Goal: Navigation & Orientation: Find specific page/section

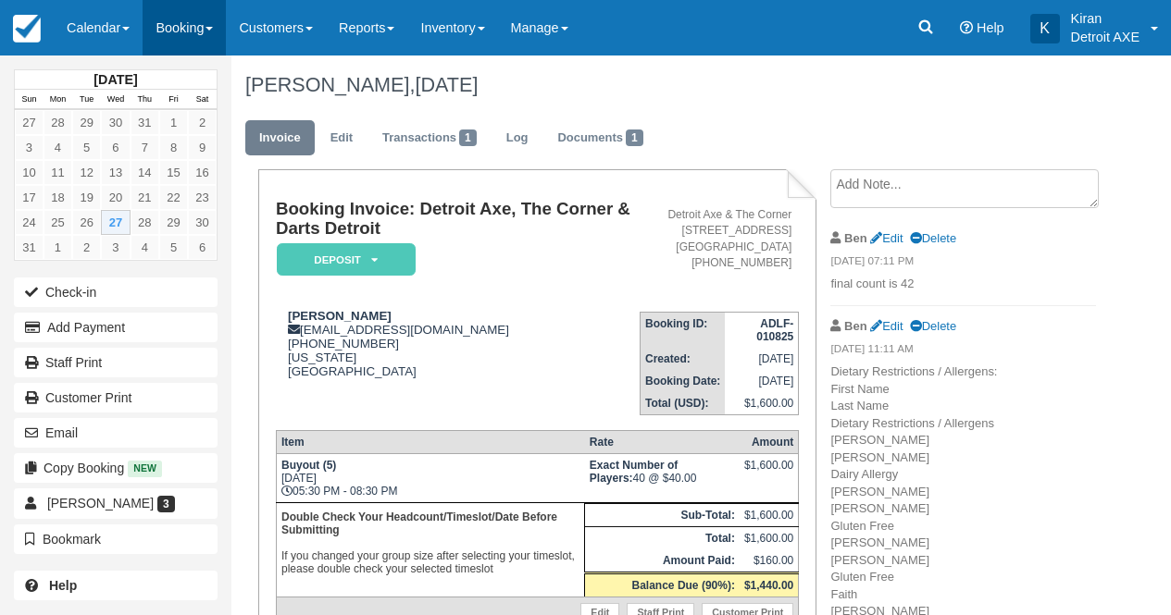
scroll to position [35, 0]
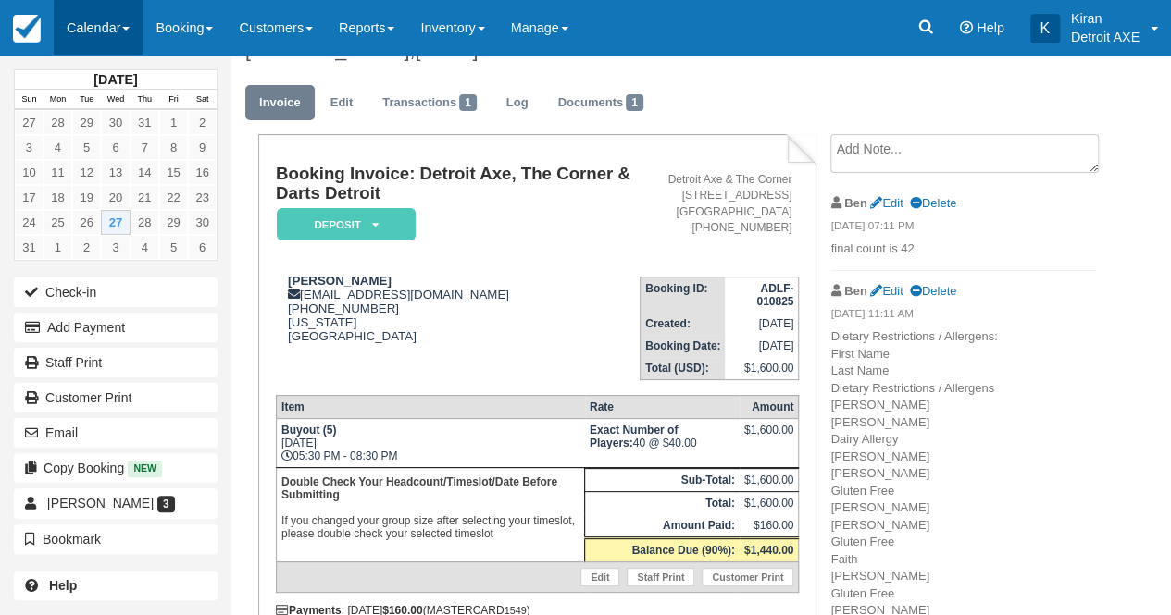
click at [121, 23] on link "Calendar" at bounding box center [98, 28] width 89 height 56
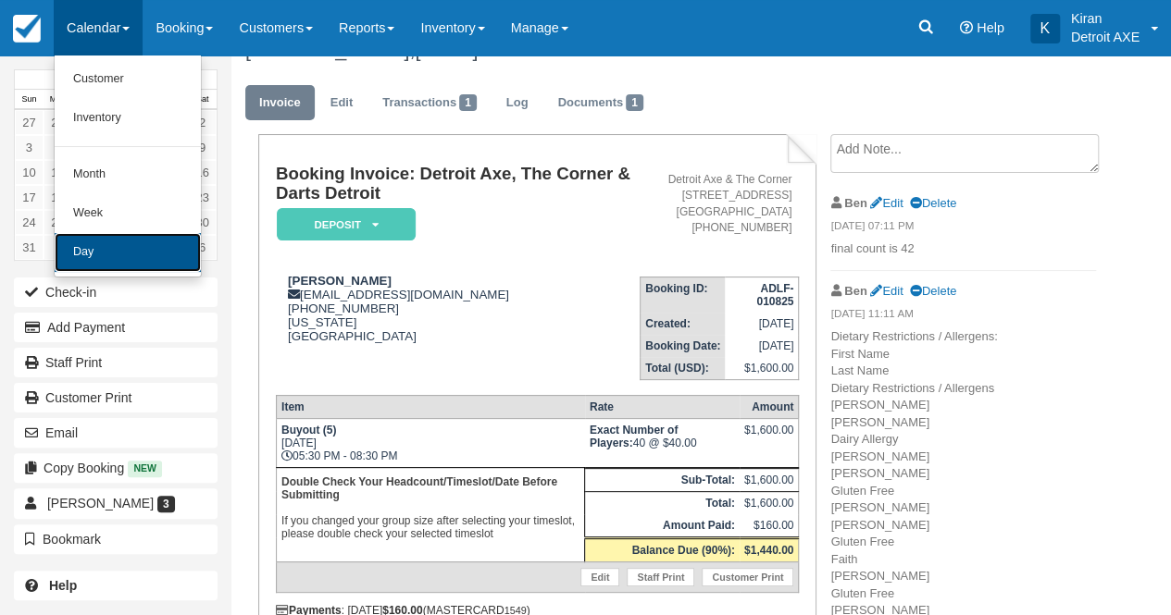
click at [149, 253] on link "Day" at bounding box center [128, 252] width 146 height 39
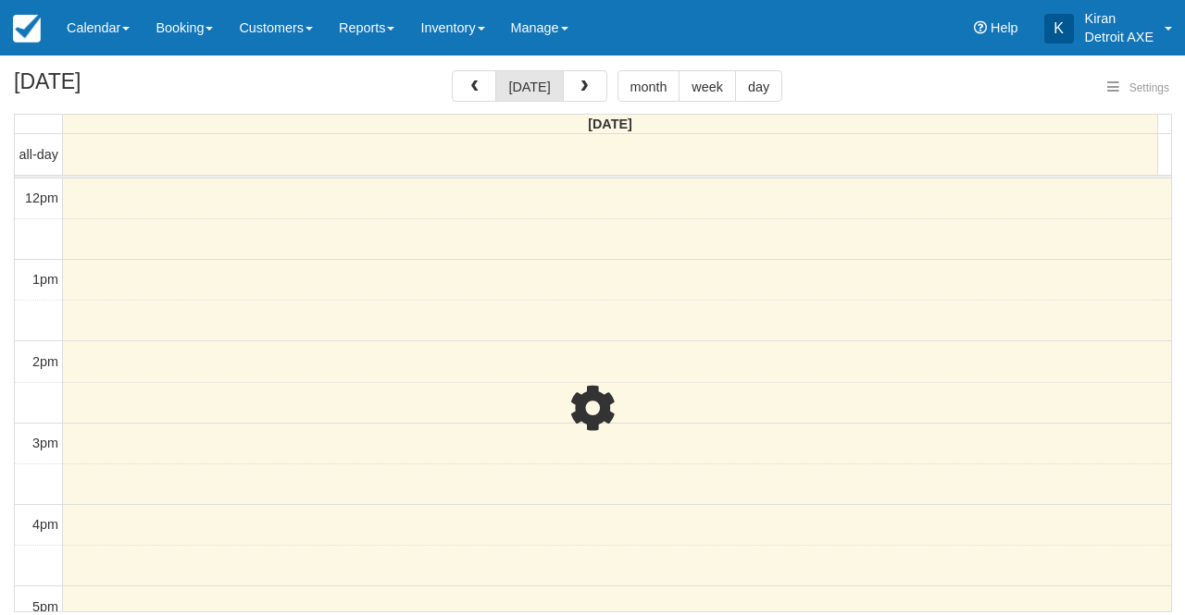
select select
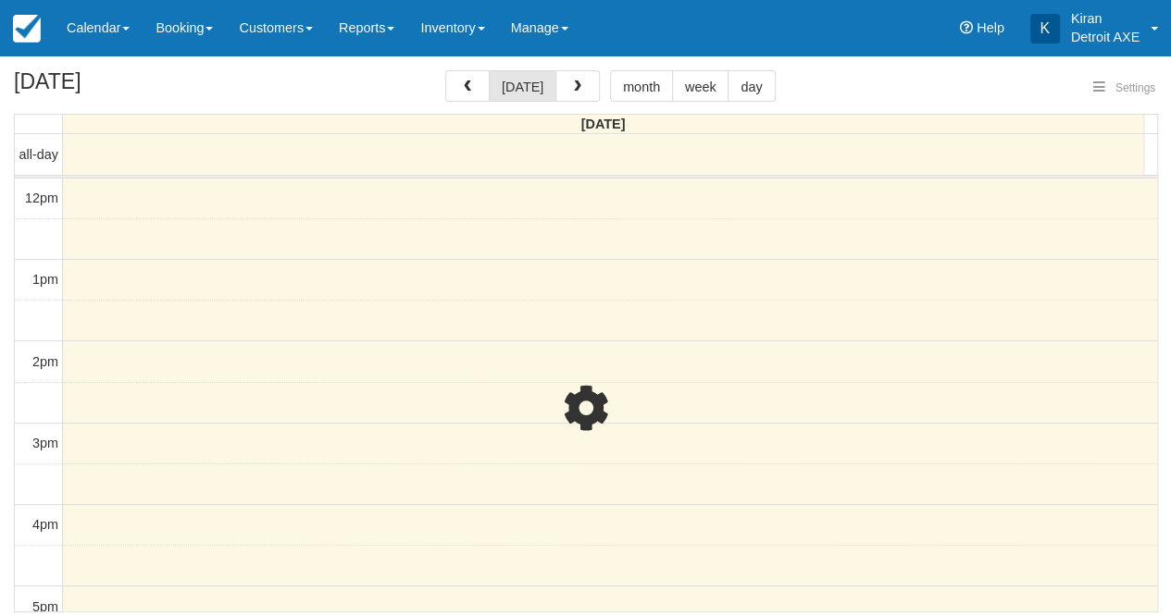
scroll to position [244, 0]
select select
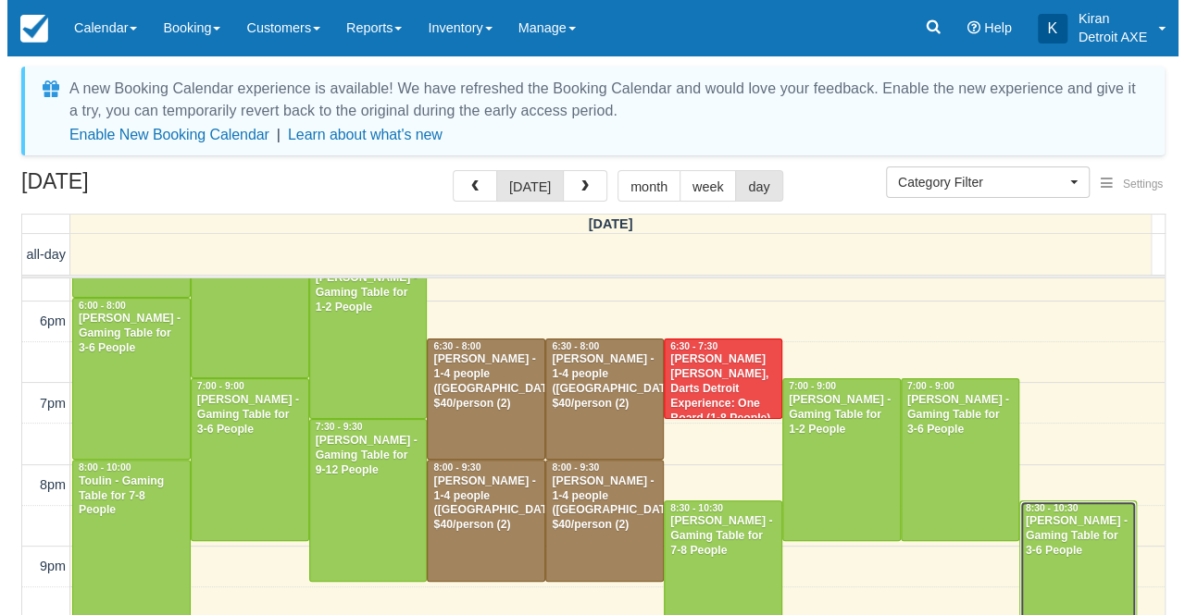
scroll to position [499, 0]
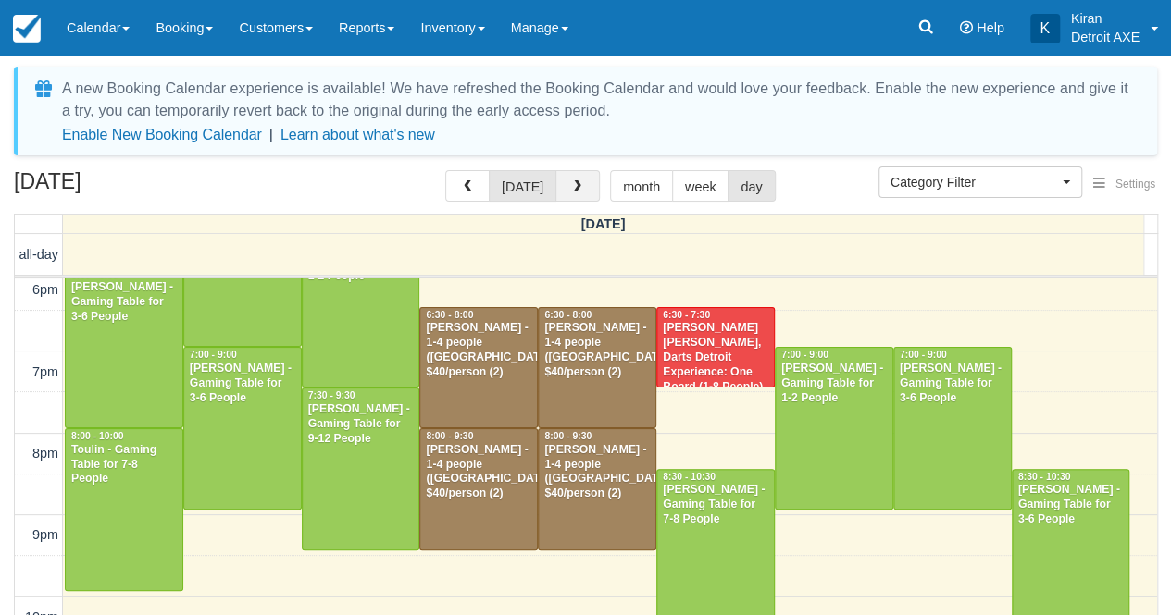
click at [571, 192] on span "button" at bounding box center [577, 186] width 13 height 13
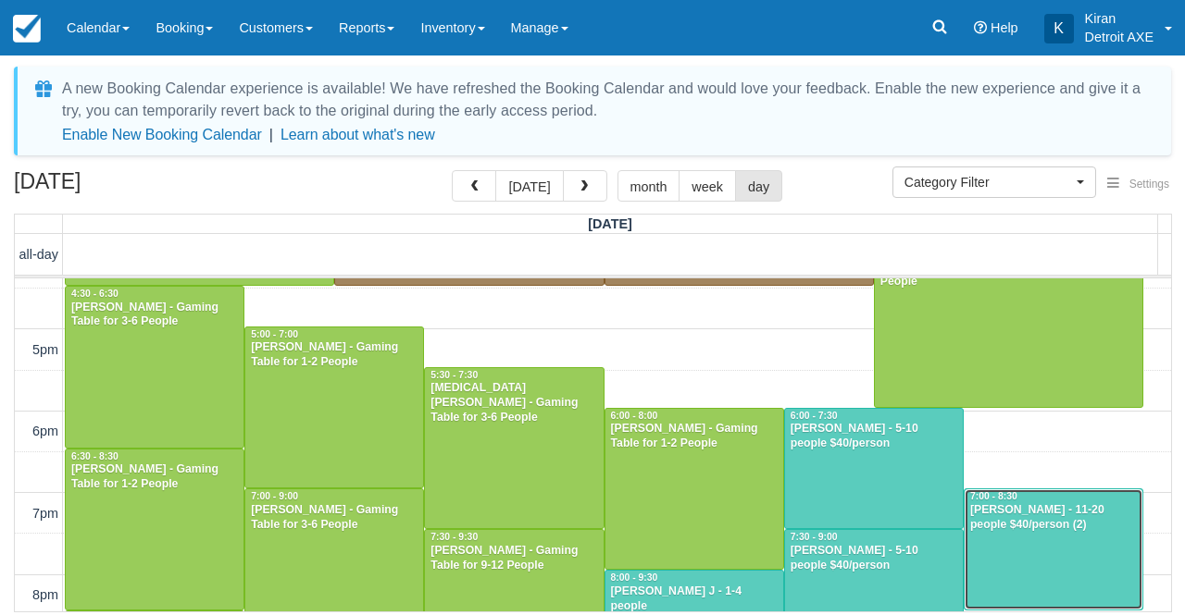
scroll to position [354, 0]
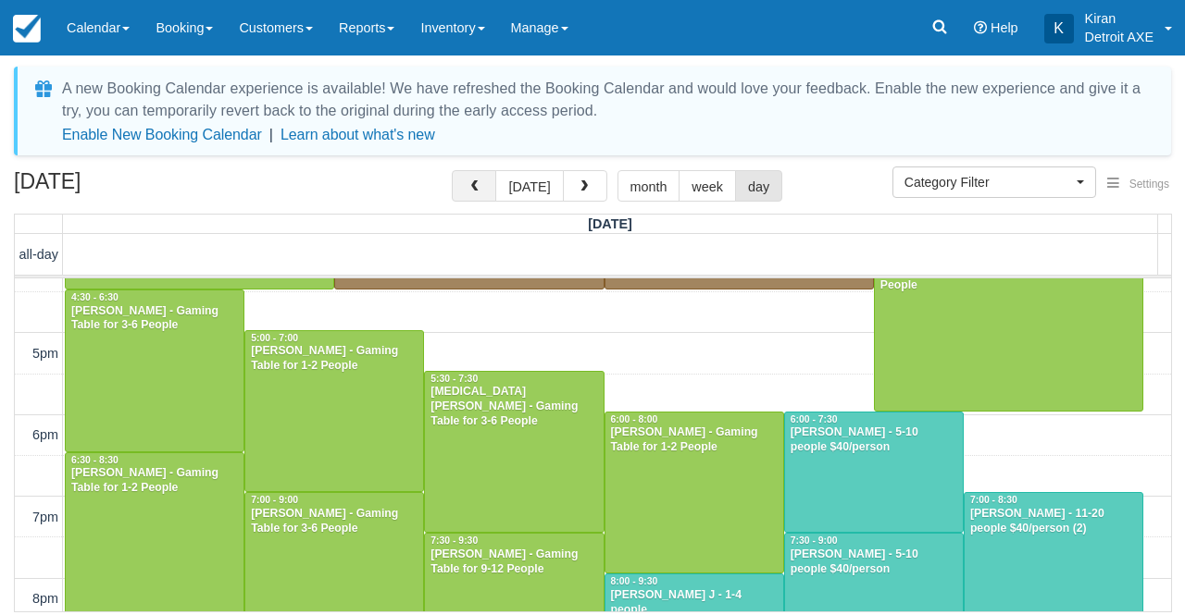
click at [477, 192] on span "button" at bounding box center [473, 186] width 13 height 13
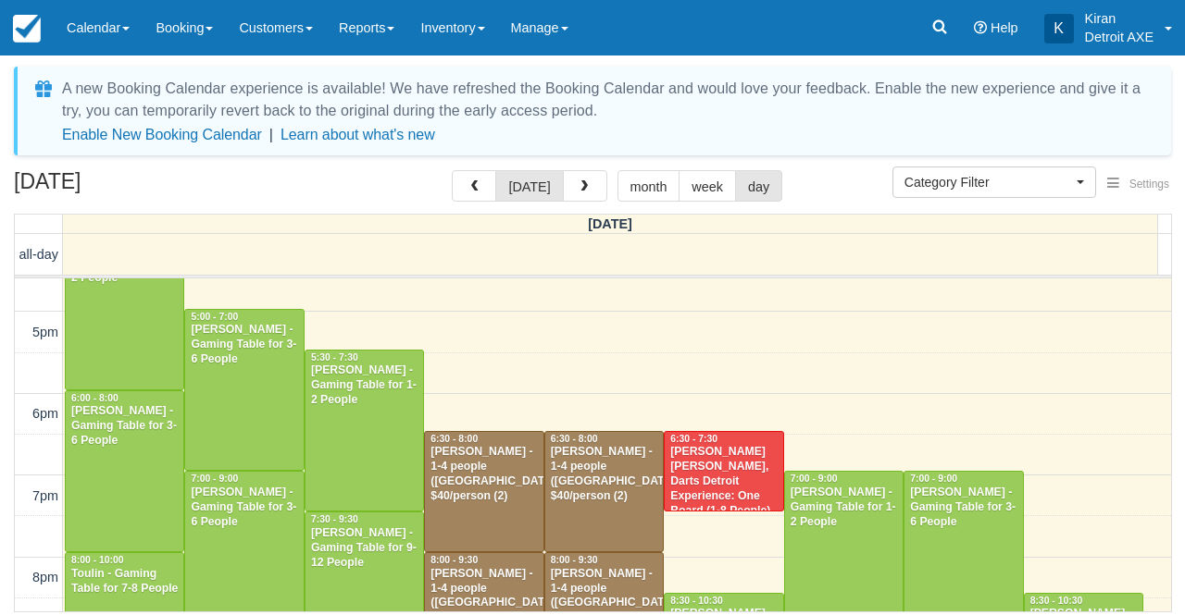
scroll to position [377, 0]
